Goal: Information Seeking & Learning: Learn about a topic

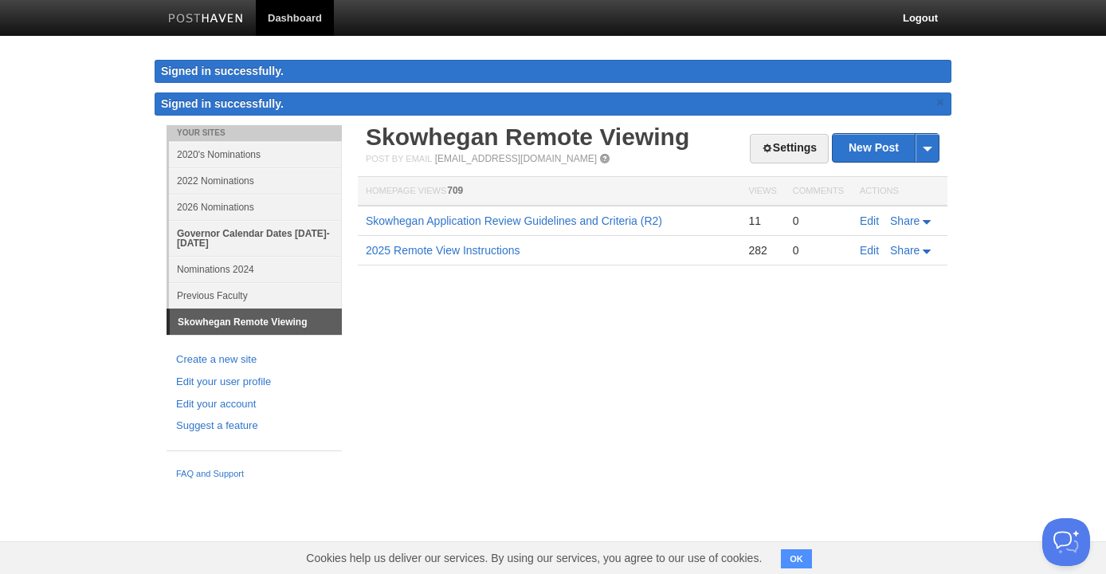
click at [278, 234] on link "Governor Calendar Dates [DATE]-[DATE]" at bounding box center [255, 238] width 173 height 36
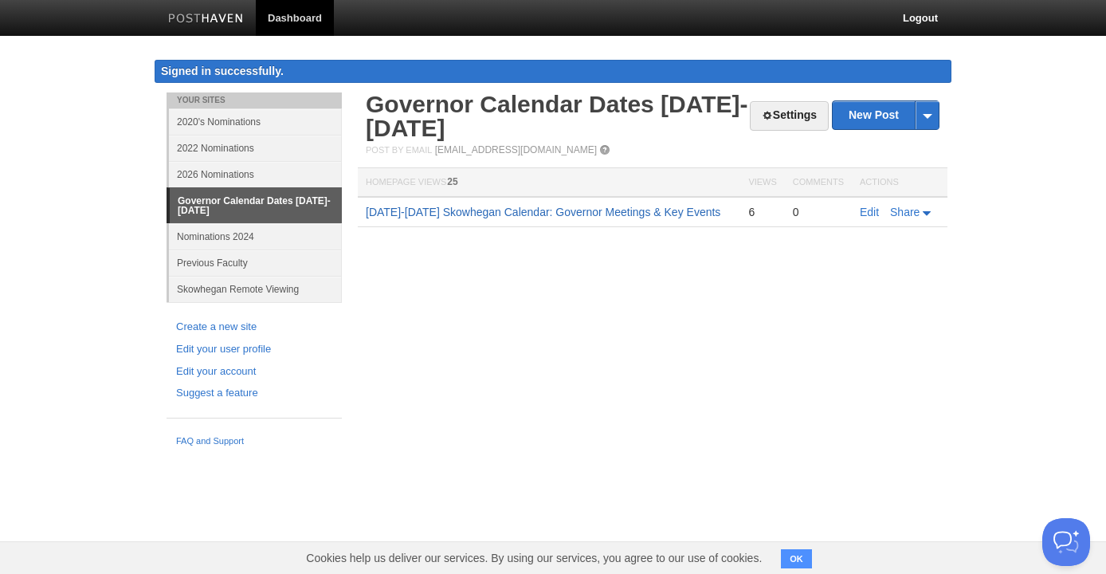
click at [516, 218] on link "[DATE]-[DATE] Skowhegan Calendar: Governor Meetings & Key Events" at bounding box center [543, 212] width 355 height 13
click at [250, 239] on link "Nominations 2024" at bounding box center [255, 236] width 173 height 26
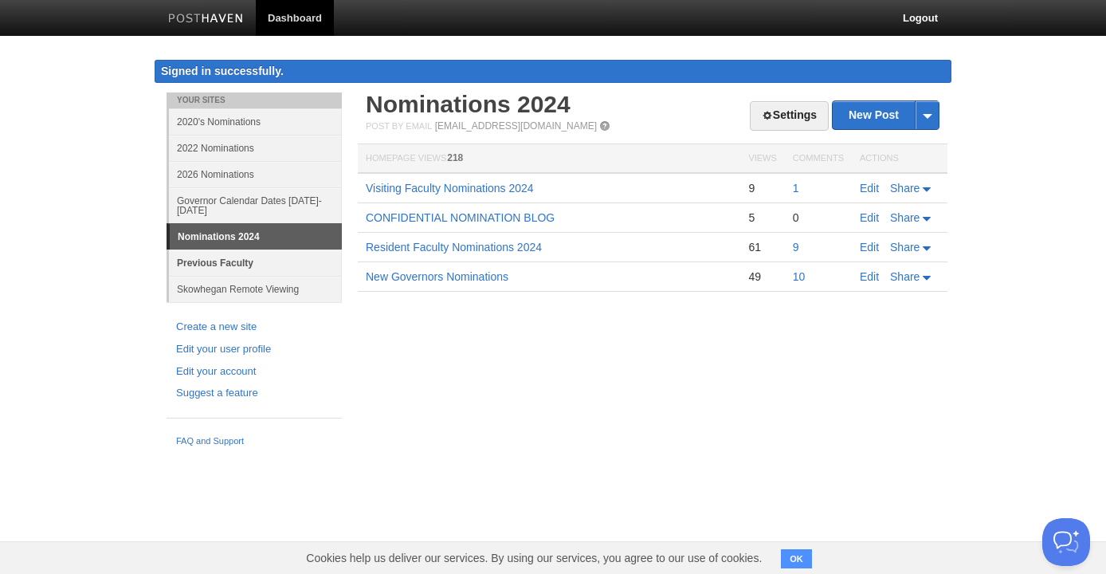
click at [244, 265] on link "Previous Faculty" at bounding box center [255, 262] width 173 height 26
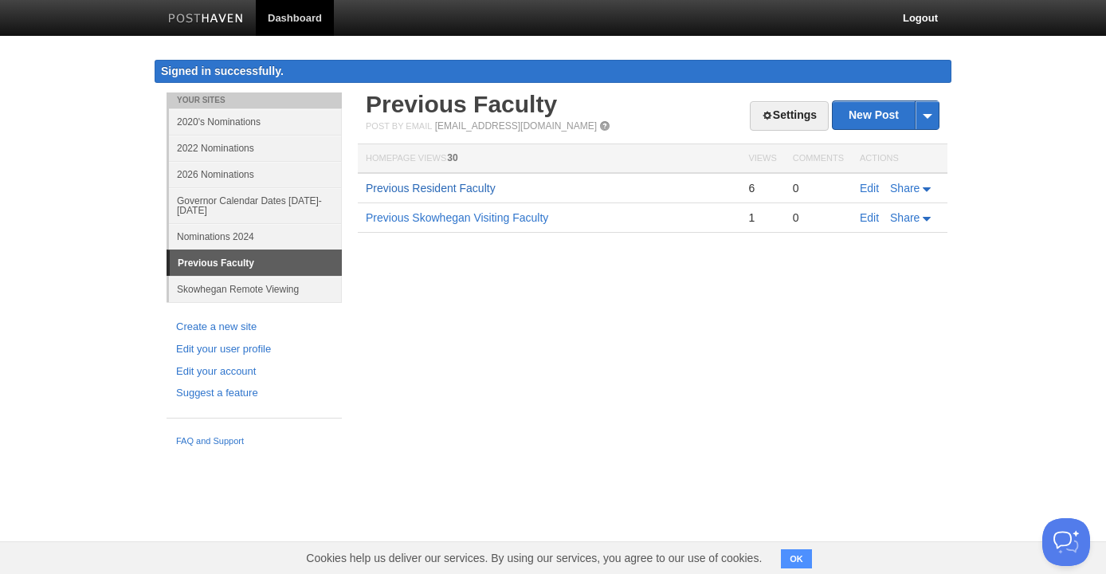
click at [393, 190] on link "Previous Resident Faculty" at bounding box center [431, 188] width 130 height 13
click at [503, 225] on td "Previous Skowhegan Visiting Faculty" at bounding box center [549, 217] width 382 height 29
click at [502, 222] on link "Previous Skowhegan Visiting Faculty" at bounding box center [457, 217] width 182 height 13
click at [277, 292] on link "Skowhegan Remote Viewing" at bounding box center [255, 289] width 173 height 26
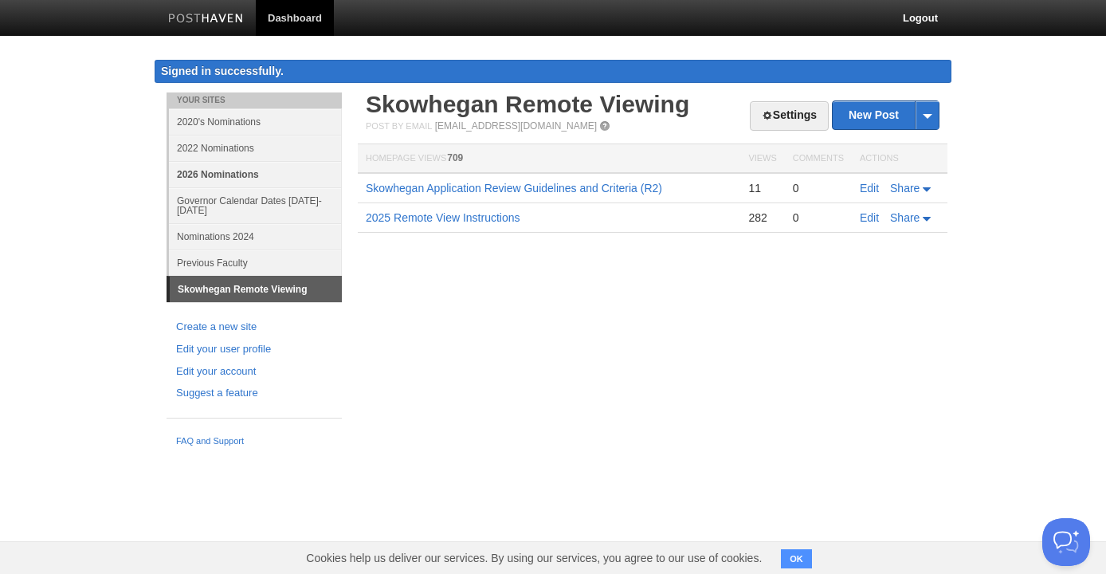
click at [236, 175] on link "2026 Nominations" at bounding box center [255, 174] width 173 height 26
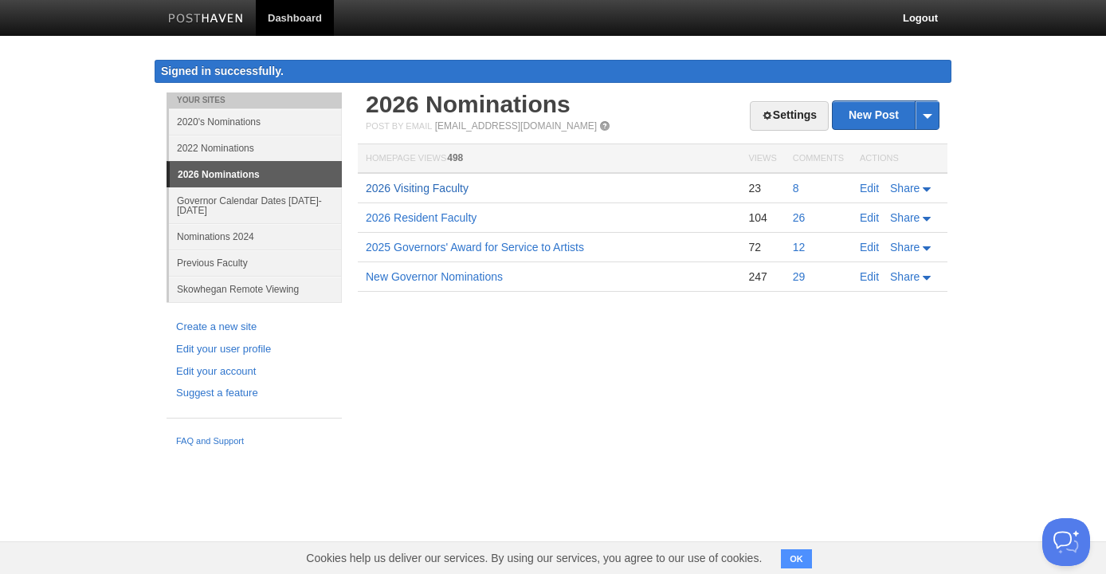
click at [420, 190] on link "2026 Visiting Faculty" at bounding box center [417, 188] width 103 height 13
click at [429, 190] on link "2026 Visiting Faculty" at bounding box center [417, 188] width 103 height 13
click at [454, 221] on link "2026 Resident Faculty" at bounding box center [421, 217] width 111 height 13
click at [245, 203] on link "Governor Calendar Dates [DATE]-[DATE]" at bounding box center [255, 205] width 173 height 36
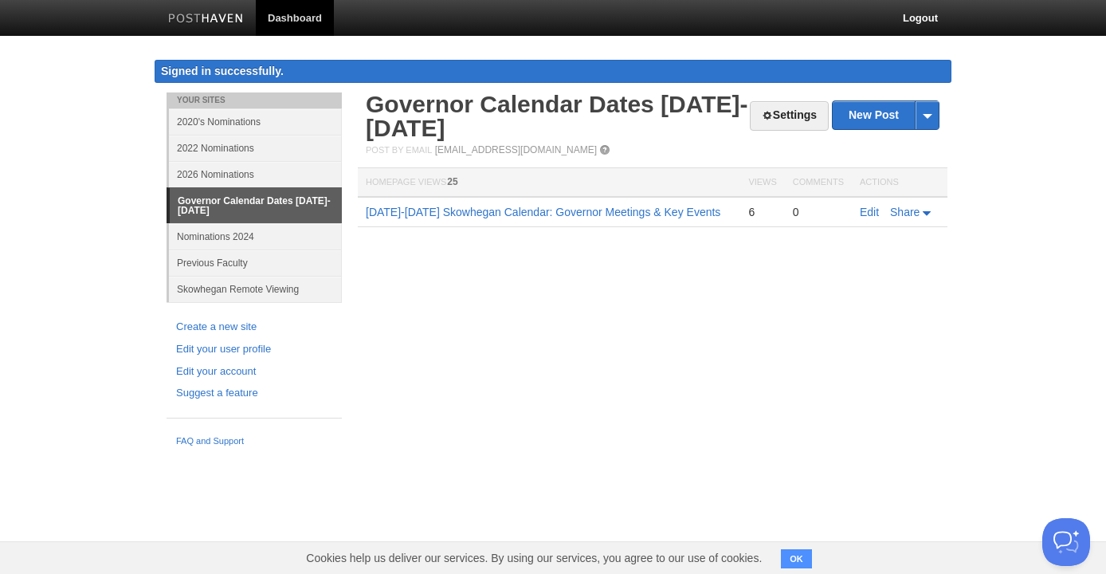
click at [754, 214] on div "6" at bounding box center [762, 212] width 28 height 14
click at [531, 216] on link "[DATE]-[DATE] Skowhegan Calendar: Governor Meetings & Key Events" at bounding box center [543, 212] width 355 height 13
